Goal: Task Accomplishment & Management: Use online tool/utility

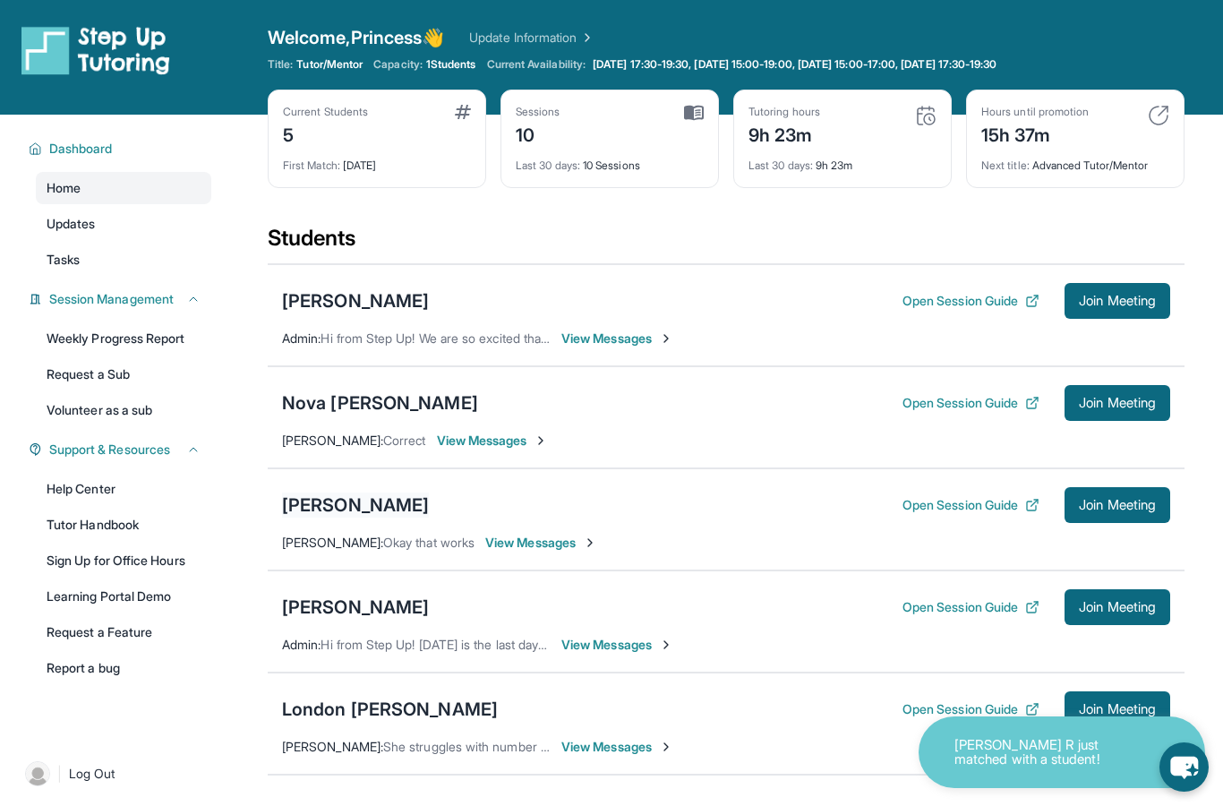
click at [352, 510] on div "[PERSON_NAME]" at bounding box center [355, 504] width 147 height 25
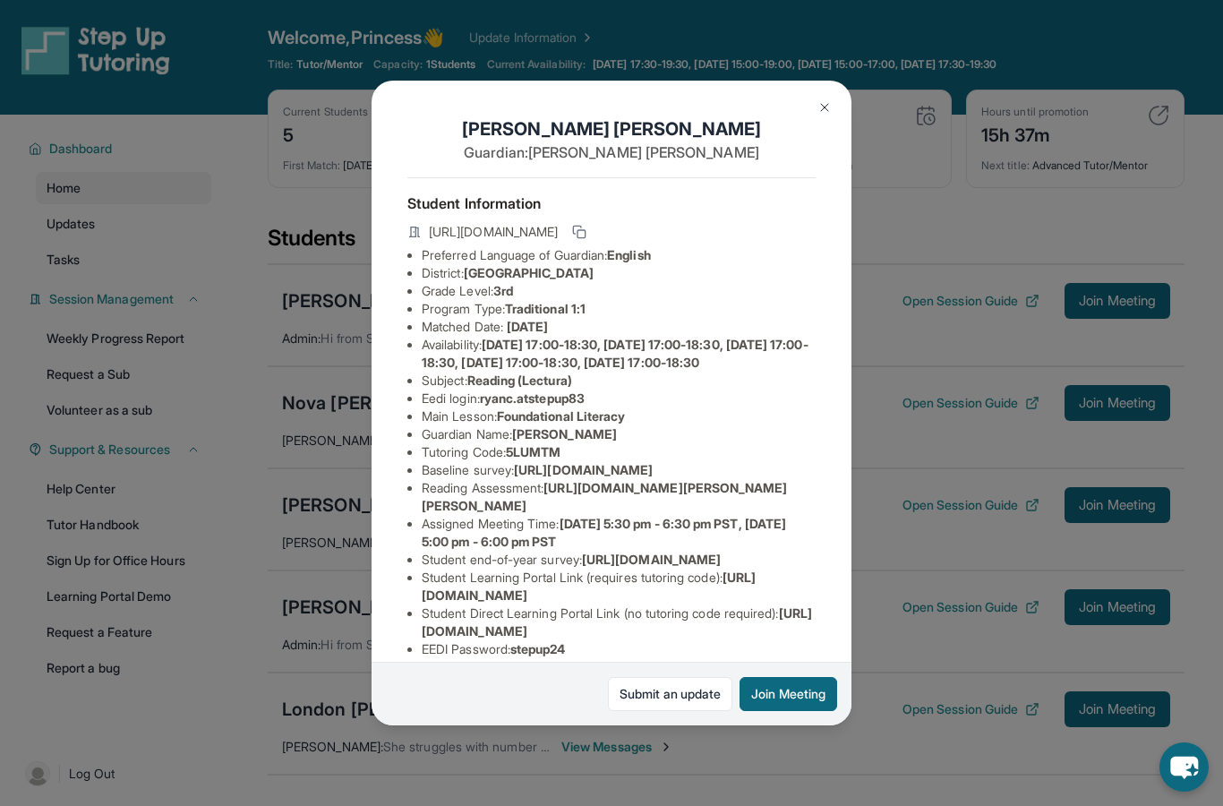
click at [799, 221] on div "https://student-portal.stepuptutoring.org/student/5LUMTM" at bounding box center [611, 233] width 408 height 25
click at [586, 225] on icon at bounding box center [579, 232] width 14 height 14
click at [828, 100] on img at bounding box center [824, 107] width 14 height 14
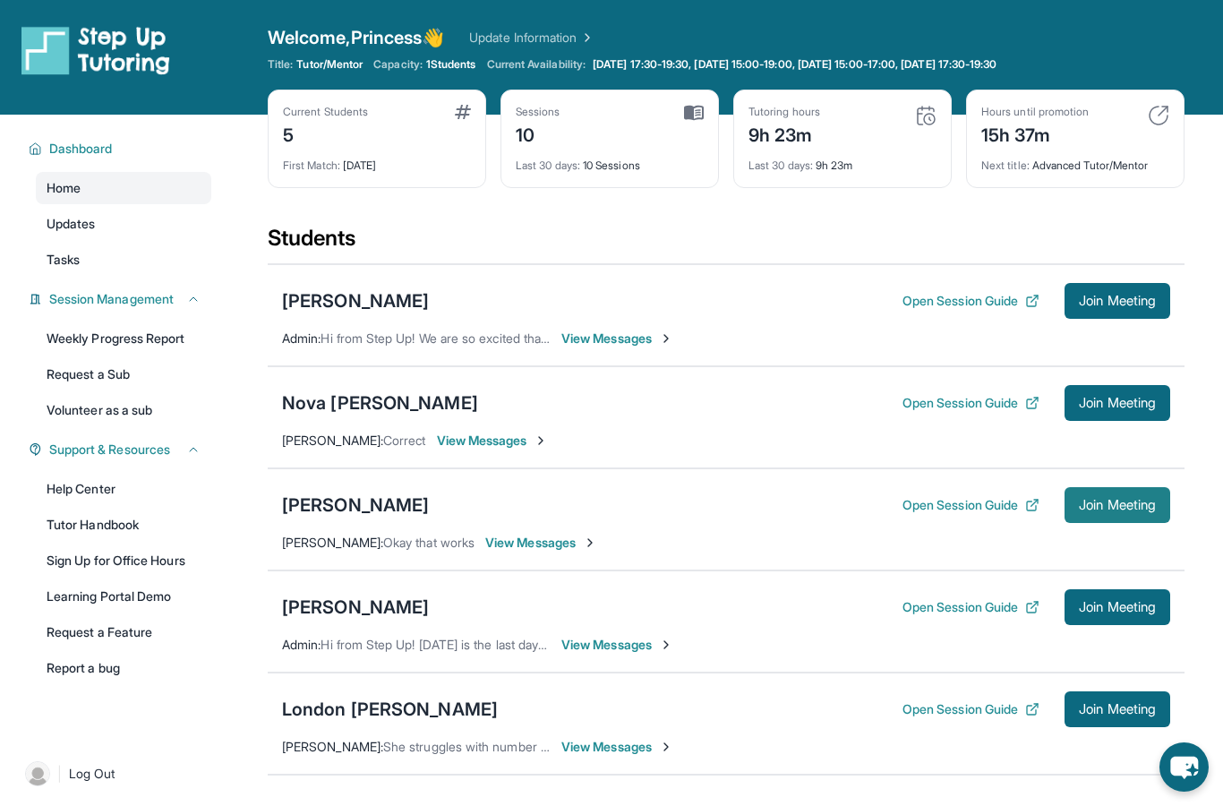
click at [1127, 503] on span "Join Meeting" at bounding box center [1117, 505] width 77 height 11
click at [349, 496] on div "[PERSON_NAME]" at bounding box center [355, 504] width 147 height 25
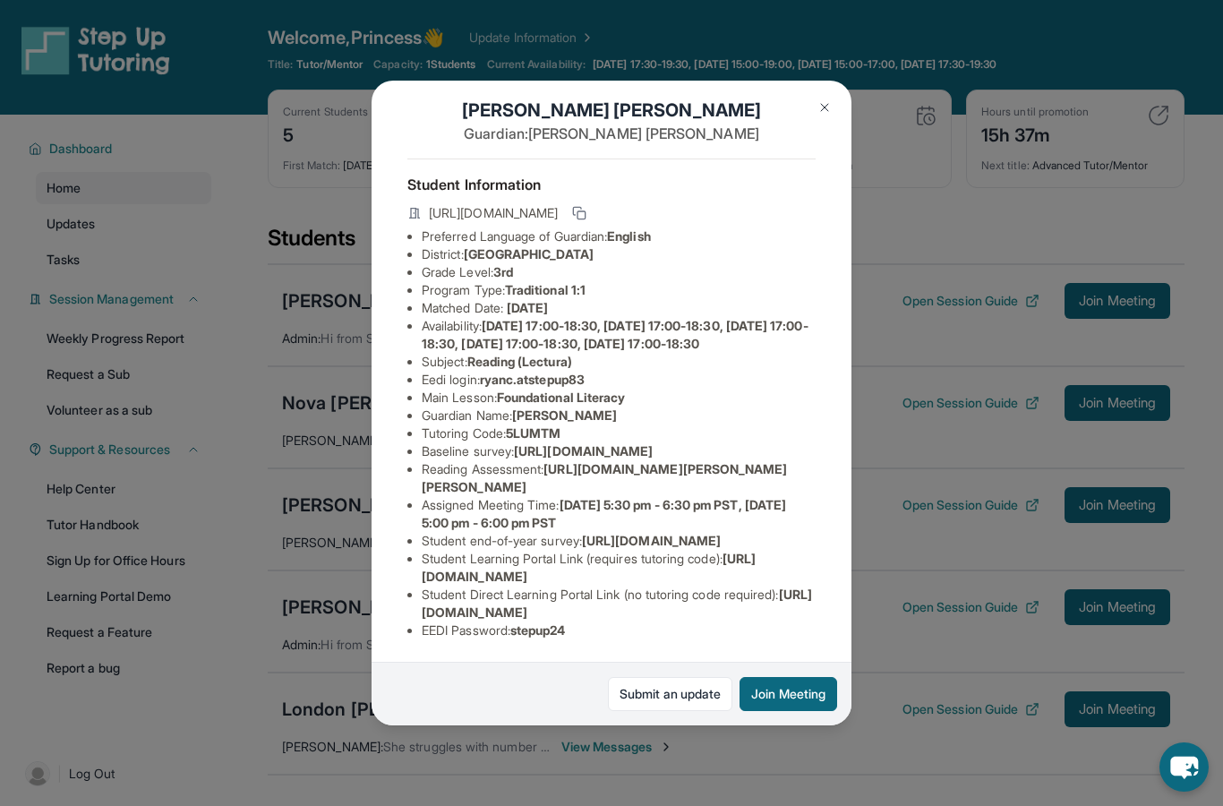
scroll to position [105, 4]
click at [830, 100] on img at bounding box center [824, 107] width 14 height 14
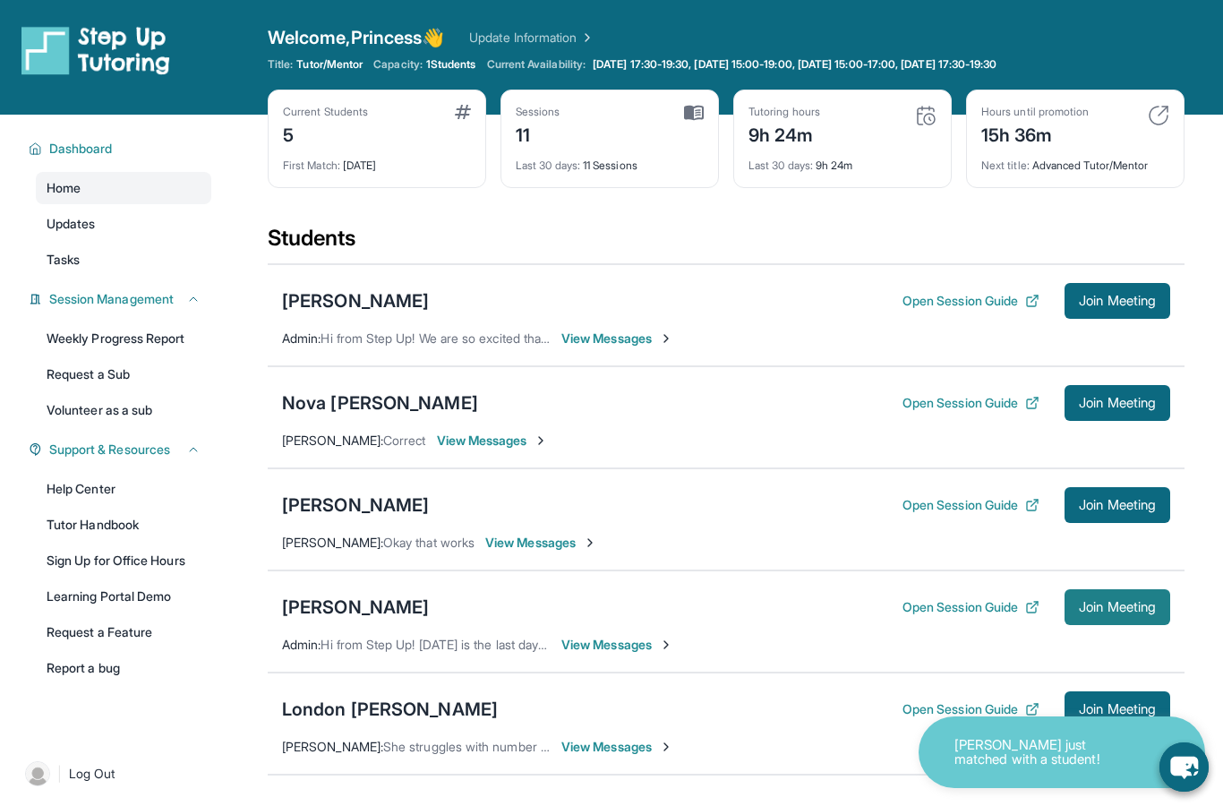
click at [1124, 612] on span "Join Meeting" at bounding box center [1117, 607] width 77 height 11
